Goal: Task Accomplishment & Management: Use online tool/utility

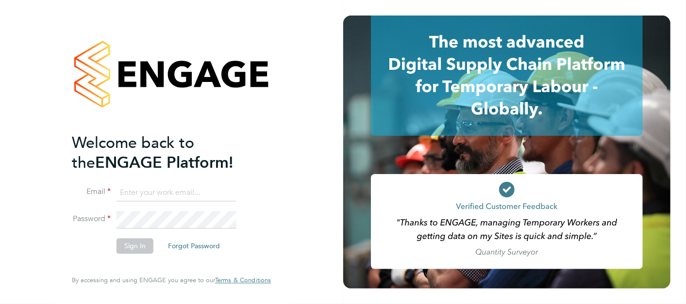
click at [174, 187] on input at bounding box center [176, 192] width 120 height 17
type input "[PERSON_NAME][EMAIL_ADDRESS][PERSON_NAME][PERSON_NAME][DOMAIN_NAME]"
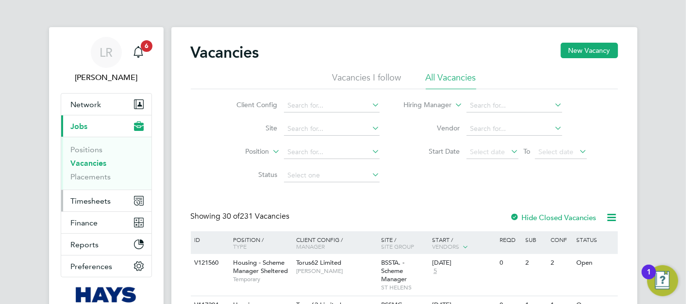
click at [86, 201] on span "Timesheets" at bounding box center [91, 200] width 40 height 9
click at [97, 195] on button "Timesheets" at bounding box center [106, 200] width 90 height 21
click at [85, 195] on button "Timesheets" at bounding box center [106, 200] width 90 height 21
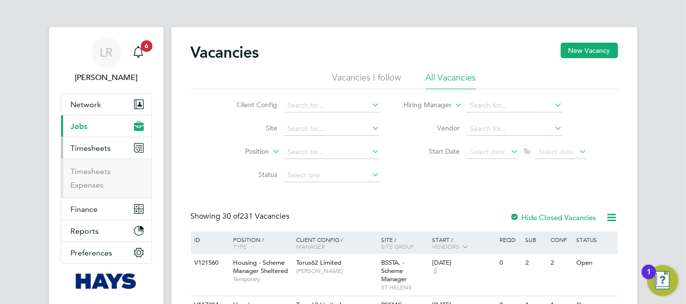
click at [85, 153] on span "Timesheets" at bounding box center [91, 148] width 40 height 9
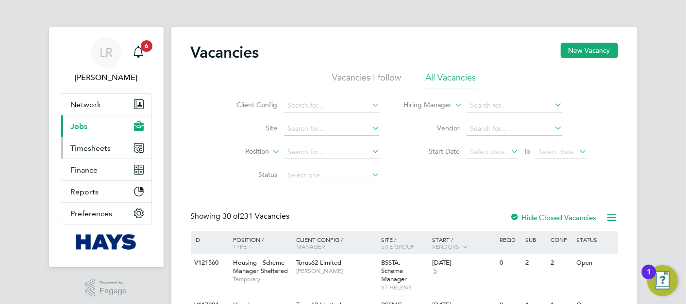
click at [91, 147] on span "Timesheets" at bounding box center [91, 148] width 40 height 9
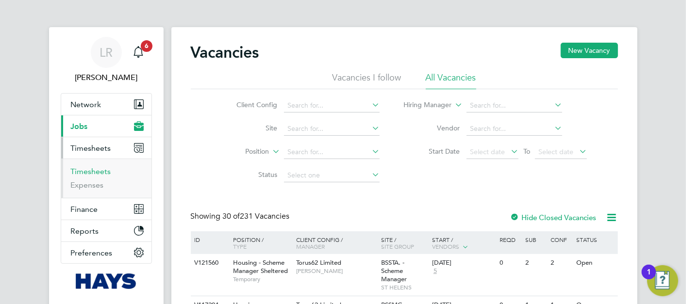
click at [97, 167] on link "Timesheets" at bounding box center [91, 171] width 40 height 9
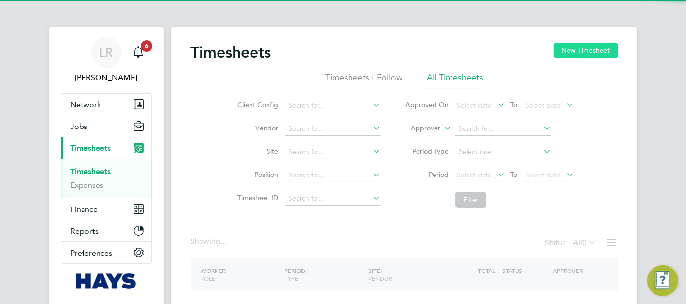
click at [567, 47] on button "New Timesheet" at bounding box center [586, 51] width 64 height 16
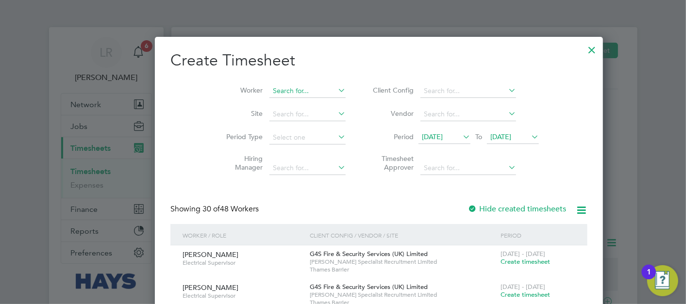
click at [269, 88] on input at bounding box center [307, 91] width 76 height 14
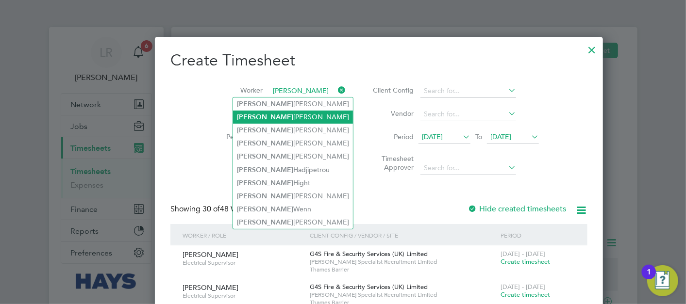
click at [279, 116] on li "Jason Corcoran" at bounding box center [293, 117] width 120 height 13
type input "Jason Corcoran"
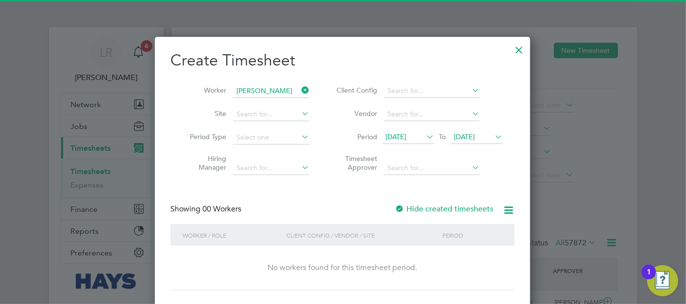
click at [424, 211] on label "Hide created timesheets" at bounding box center [443, 209] width 98 height 10
click at [426, 208] on label "Hide created timesheets" at bounding box center [443, 209] width 98 height 10
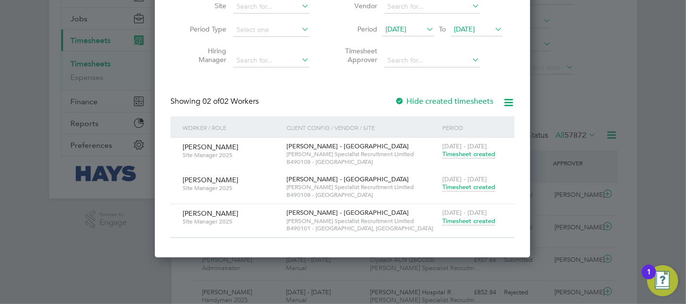
click at [462, 219] on span "Timesheet created" at bounding box center [468, 221] width 53 height 9
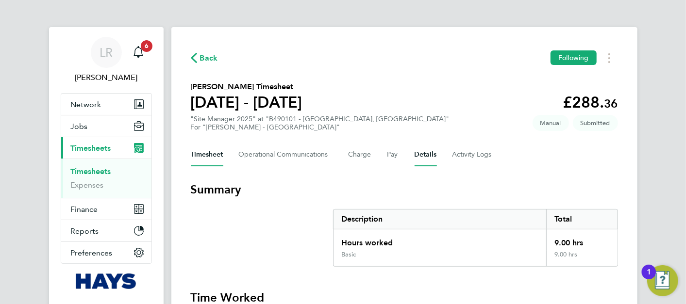
click at [424, 155] on button "Details" at bounding box center [425, 154] width 22 height 23
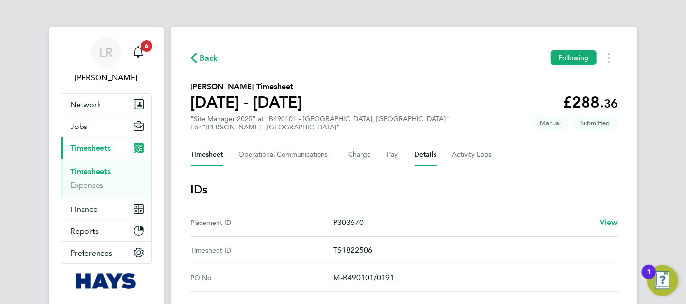
click at [207, 151] on button "Timesheet" at bounding box center [207, 154] width 33 height 23
